Goal: Complete application form

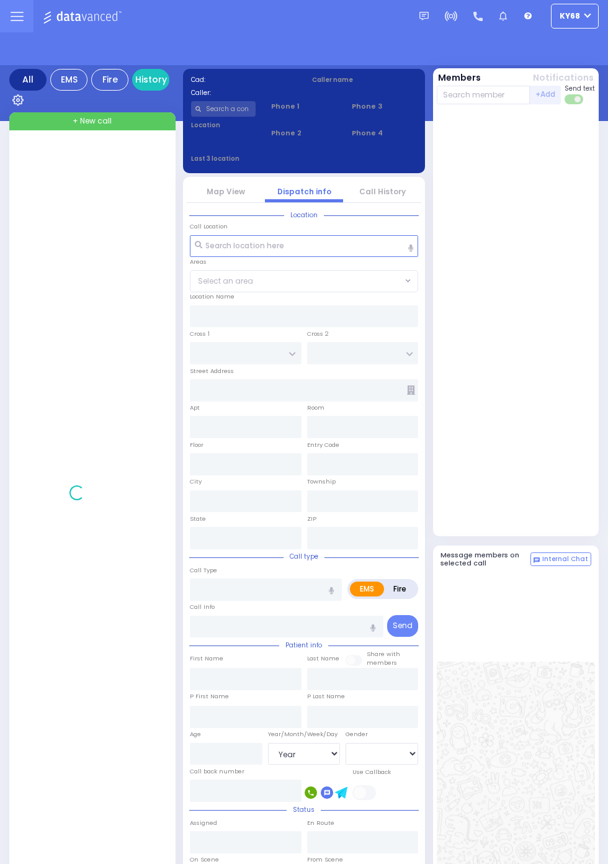
select select "Year"
select select "[DEMOGRAPHIC_DATA]"
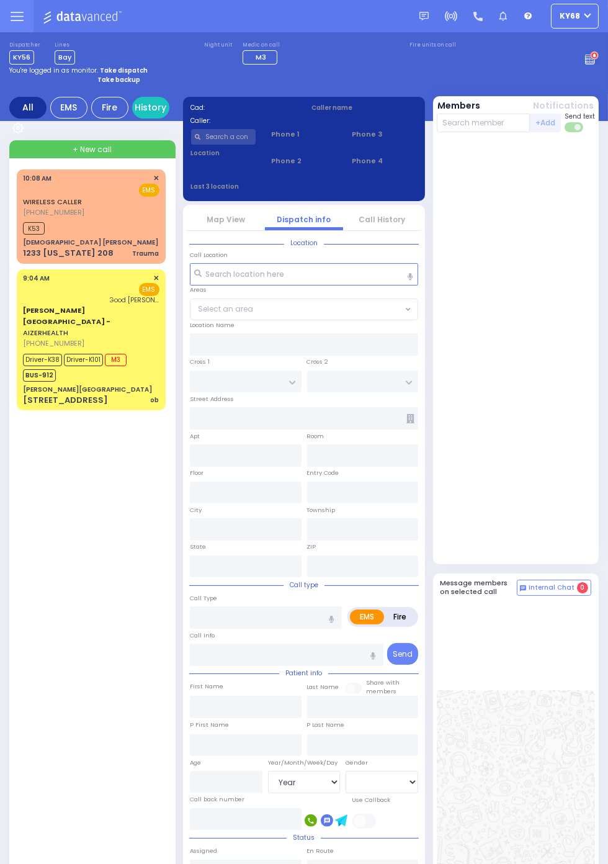
click at [43, 385] on div "[PERSON_NAME][GEOGRAPHIC_DATA]" at bounding box center [87, 389] width 129 height 9
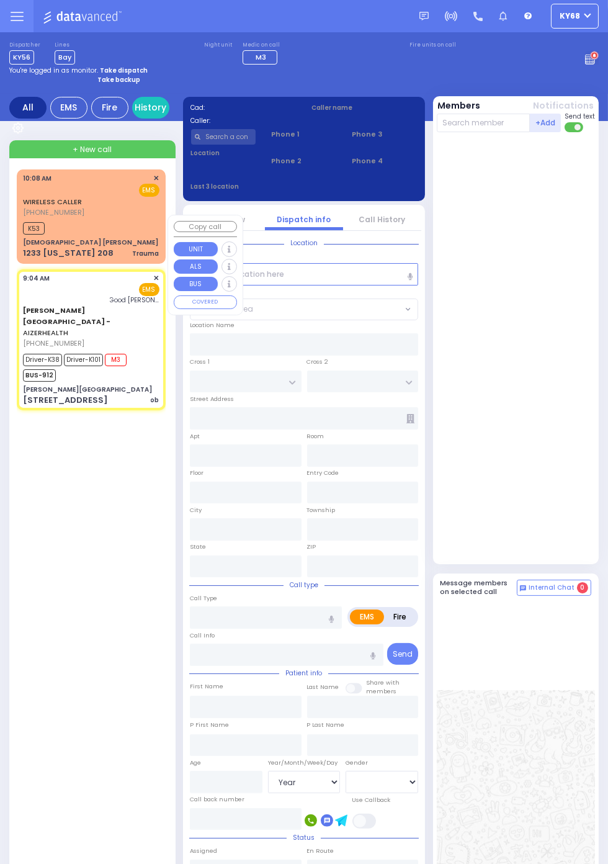
select select
type input "ob"
radio input "true"
type input "Shaindy"
type input "Weinberger"
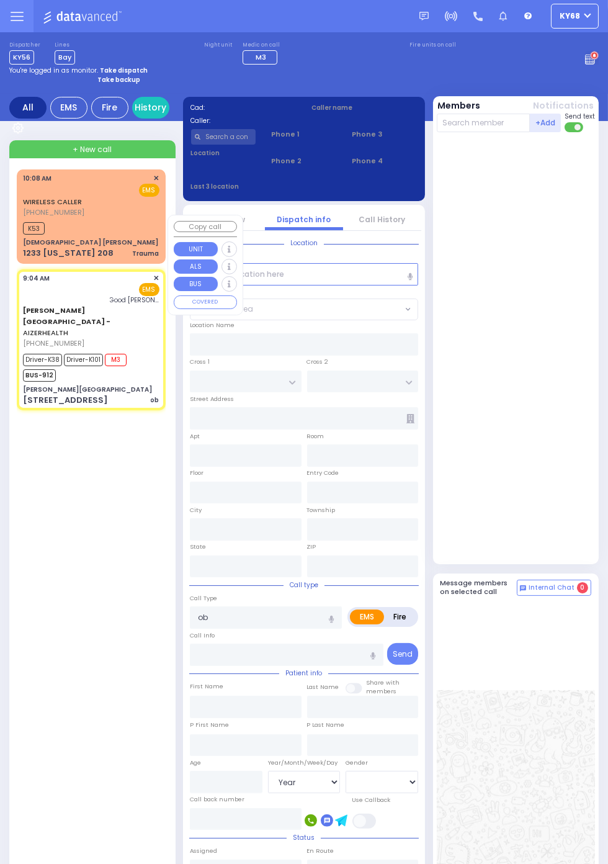
type input "29"
select select "Year"
select select "[DEMOGRAPHIC_DATA]"
type input "09:04"
type input "09:06"
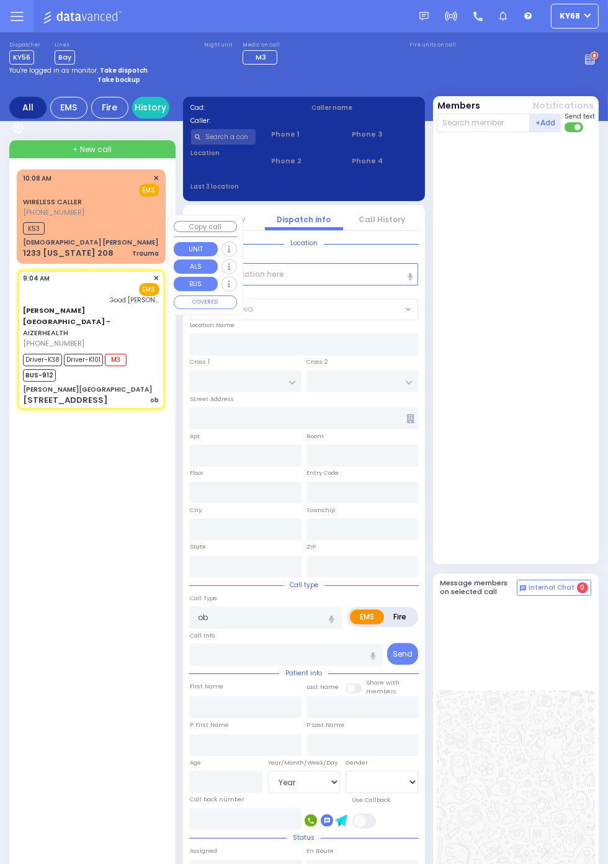
type input "09:13"
type input "09:36"
type input "Good Samaritan Hospital"
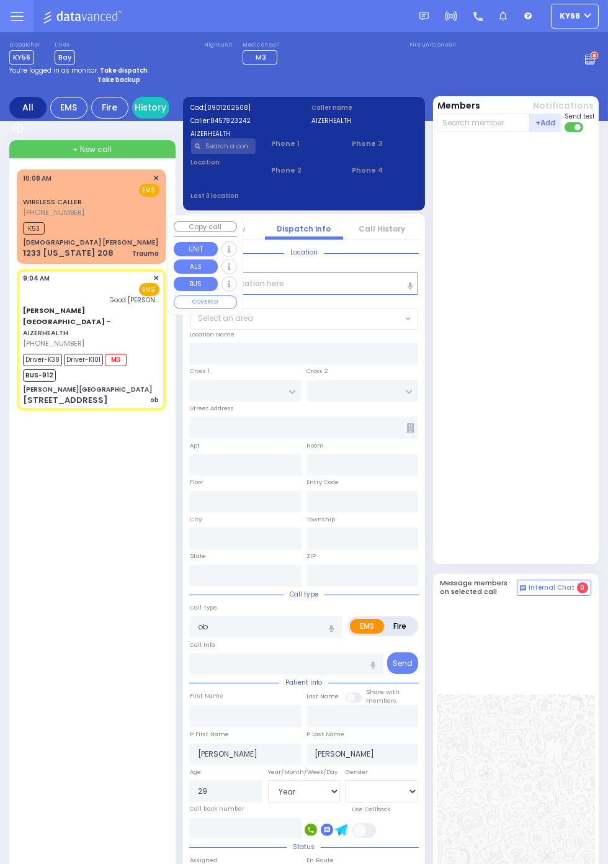
type input "[PERSON_NAME][GEOGRAPHIC_DATA]"
type input "VAN BUREN DR"
type input "CARTER LN"
type input "[STREET_ADDRESS]"
type input "Kiryas Joel"
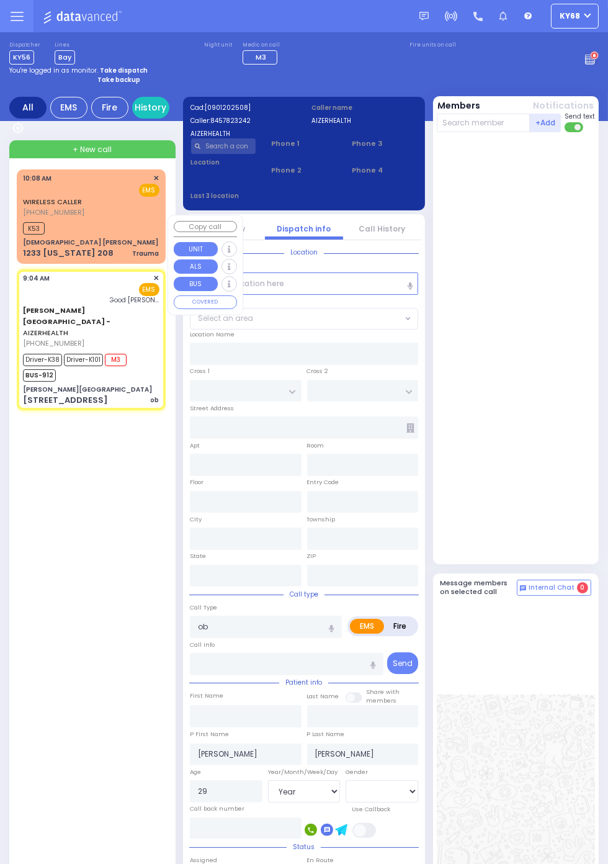
type input "New York"
type input "10950"
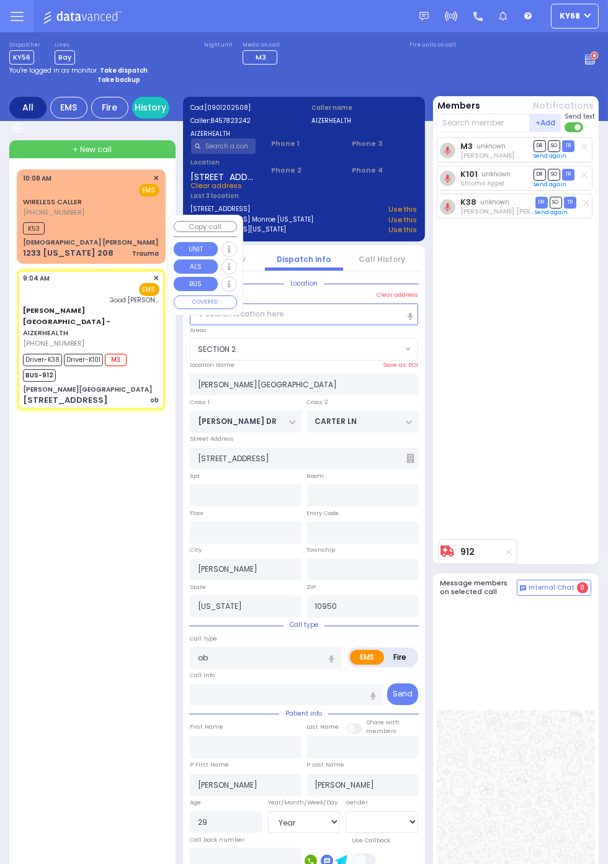
select select "SECTION 2"
click at [580, 484] on div "M3 Chananya Indig DR SO TR" at bounding box center [517, 335] width 161 height 397
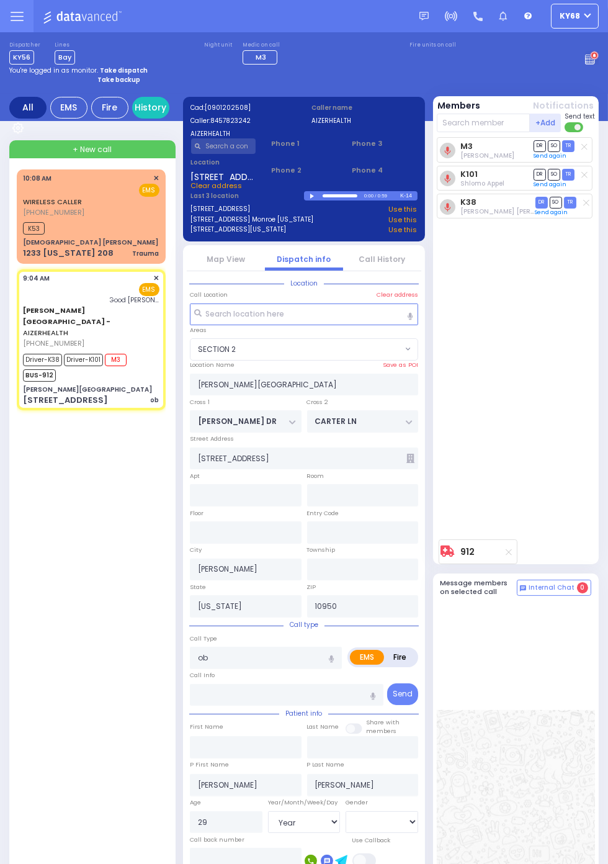
click at [245, 264] on link "Map View" at bounding box center [226, 259] width 38 height 11
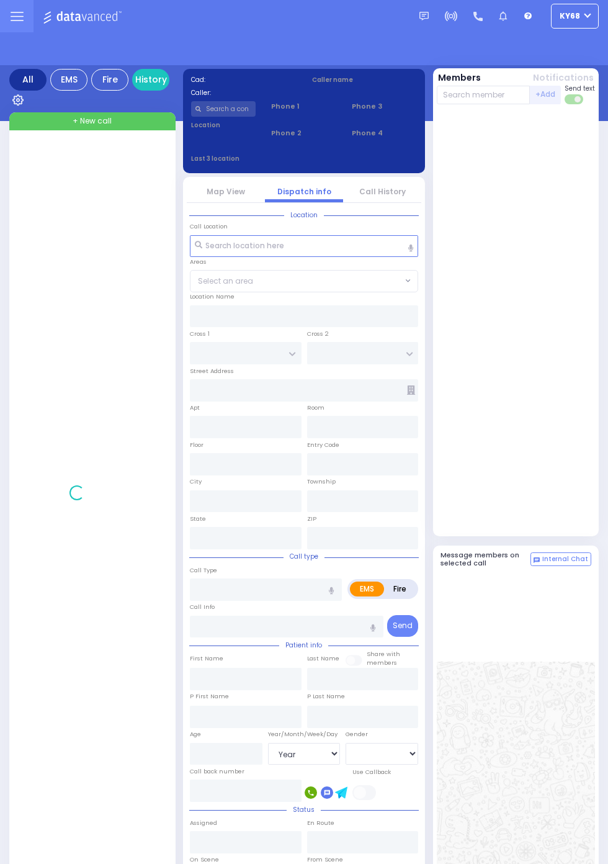
select select "Year"
select select "[DEMOGRAPHIC_DATA]"
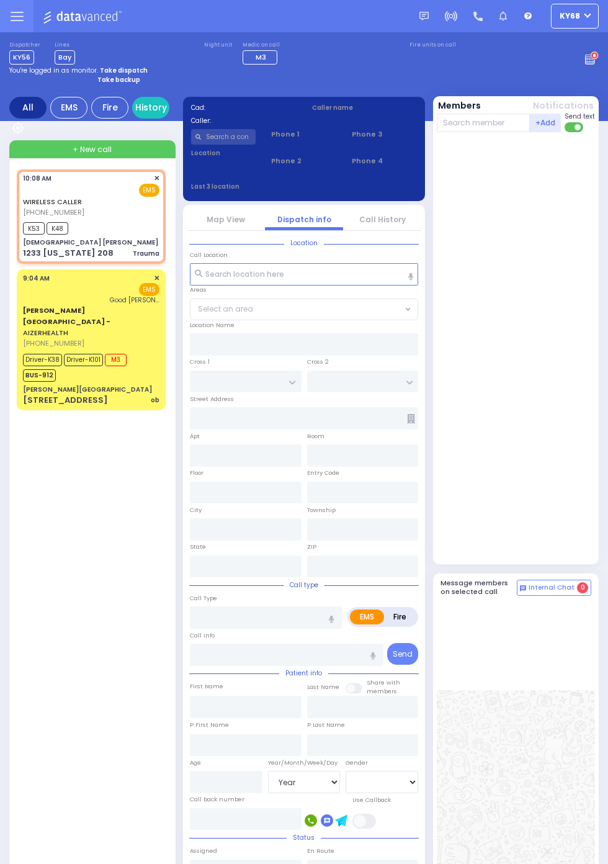
select select
type input "Trauma"
radio input "true"
select select
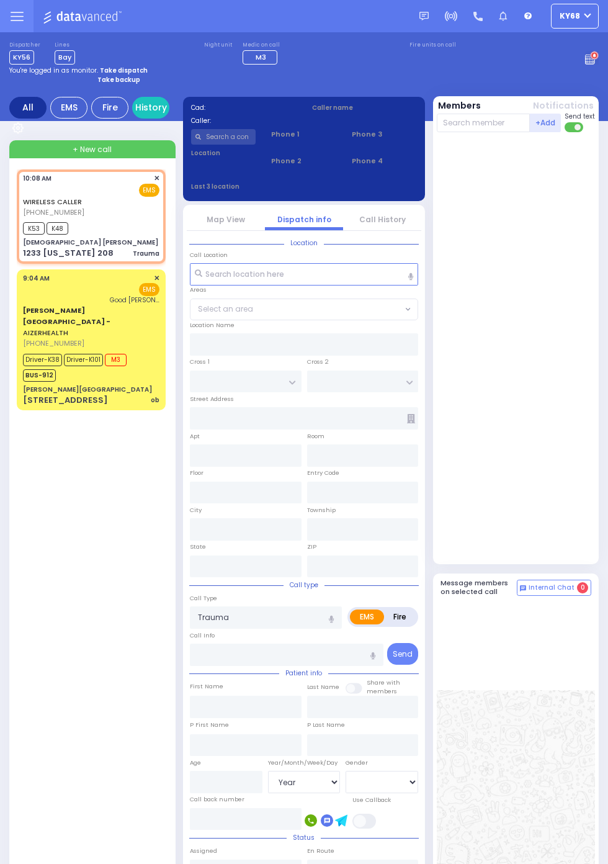
type input "10:08"
type input "10:09"
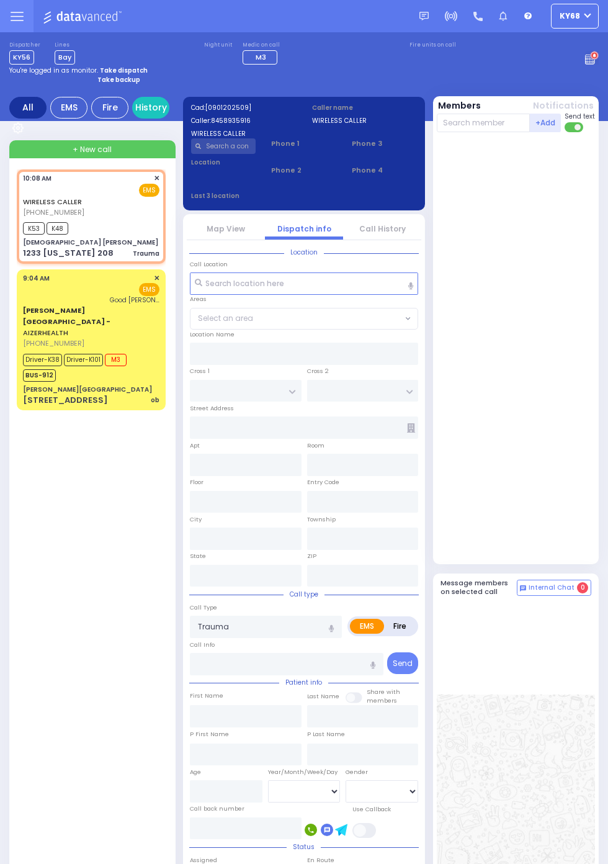
type input "YESHIVA TORAHS CHAIM"
type input "CLOVE RD"
type input "JMD DR"
type input "1233 new york 208"
type input "Monroe"
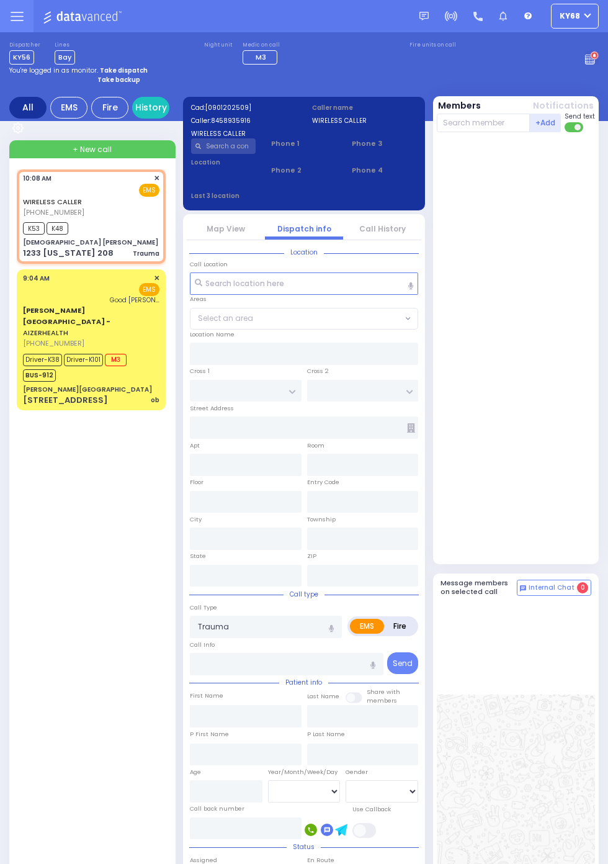
type input "New York"
type input "10950"
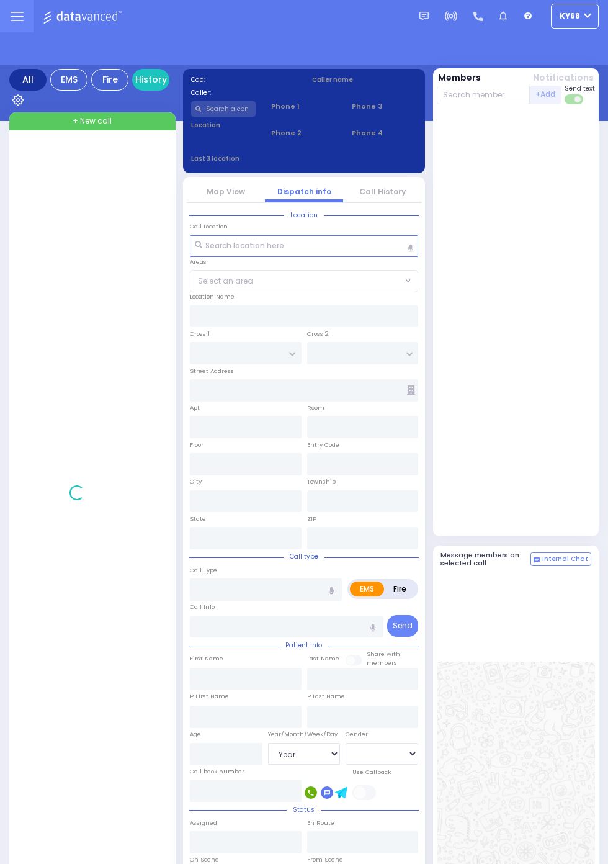
select select "Year"
